Goal: Task Accomplishment & Management: Use online tool/utility

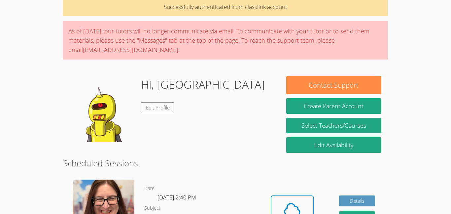
scroll to position [65, 0]
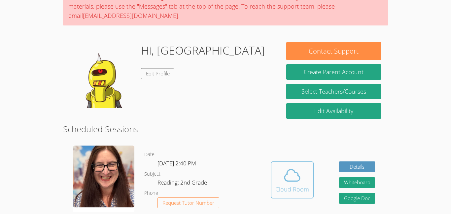
click at [285, 176] on icon at bounding box center [291, 175] width 15 height 12
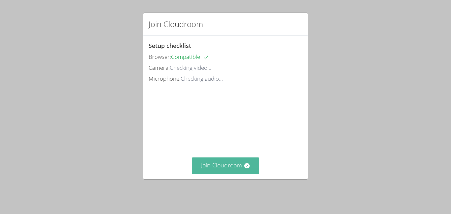
click at [248, 173] on button "Join Cloudroom" at bounding box center [226, 165] width 68 height 16
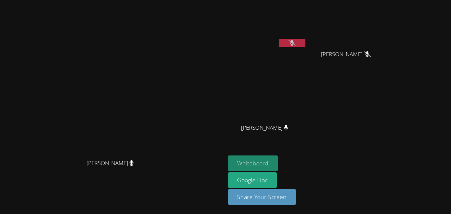
click at [278, 165] on button "Whiteboard" at bounding box center [253, 163] width 50 height 16
click at [278, 166] on button "Whiteboard" at bounding box center [253, 163] width 50 height 16
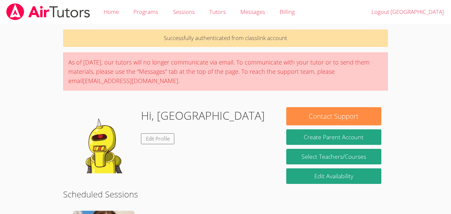
scroll to position [111, 0]
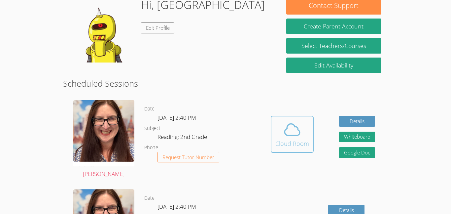
click at [293, 141] on div "Cloud Room" at bounding box center [292, 143] width 34 height 9
click at [292, 137] on icon at bounding box center [292, 129] width 18 height 18
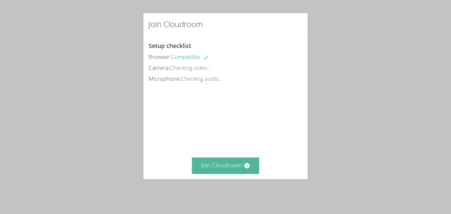
click at [251, 173] on button "Join Cloudroom" at bounding box center [226, 165] width 68 height 16
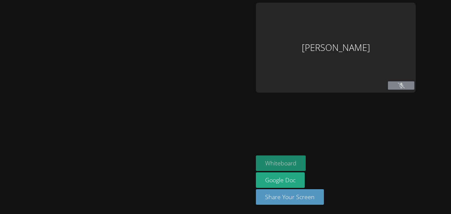
click at [256, 171] on button "Whiteboard" at bounding box center [281, 163] width 50 height 16
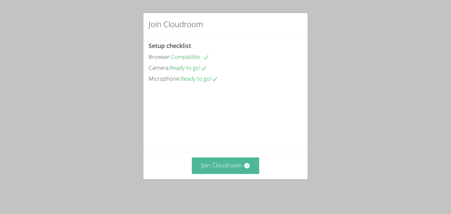
click at [216, 168] on button "Join Cloudroom" at bounding box center [226, 165] width 68 height 16
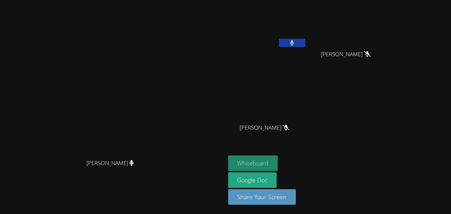
click at [278, 169] on button "Whiteboard" at bounding box center [253, 163] width 50 height 16
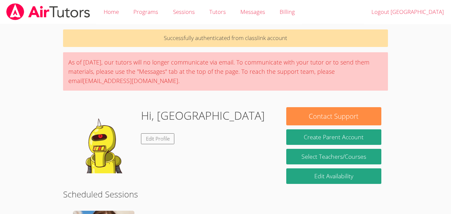
scroll to position [114, 0]
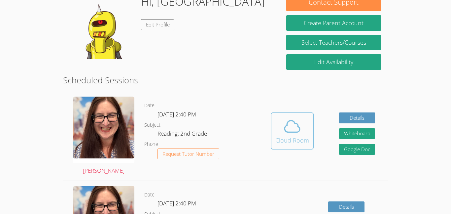
click at [281, 117] on span at bounding box center [292, 126] width 34 height 18
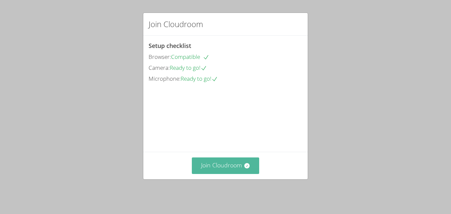
click at [247, 168] on icon at bounding box center [246, 165] width 5 height 5
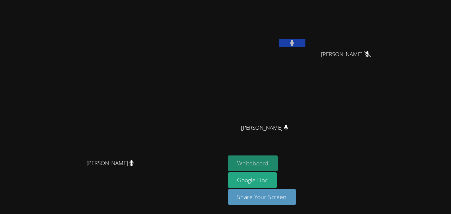
click at [278, 162] on button "Whiteboard" at bounding box center [253, 163] width 50 height 16
